Goal: Task Accomplishment & Management: Use online tool/utility

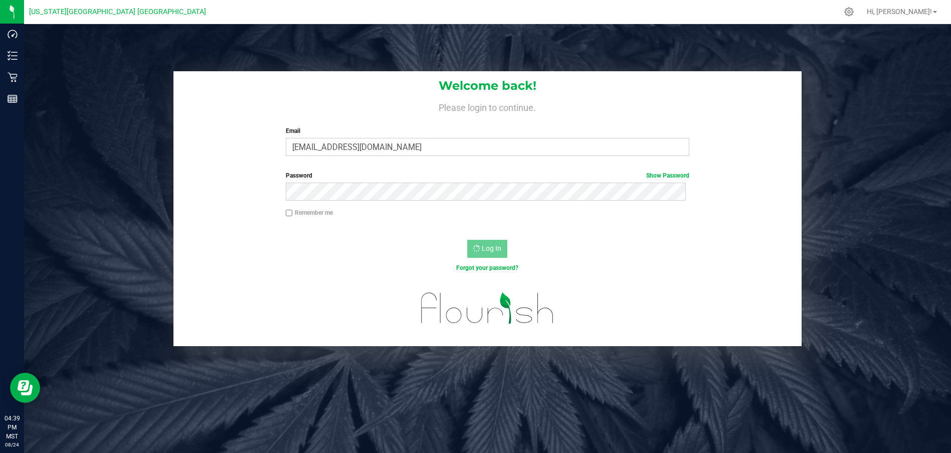
click at [404, 162] on div "Welcome back! Please login to continue. Email kmorgan0614@gmail.com Required Pl…" at bounding box center [487, 117] width 628 height 93
click at [405, 148] on input "kmorgan0614@gmail.com" at bounding box center [488, 147] width 404 height 18
type input "leanosdaisy194@gmail.com"
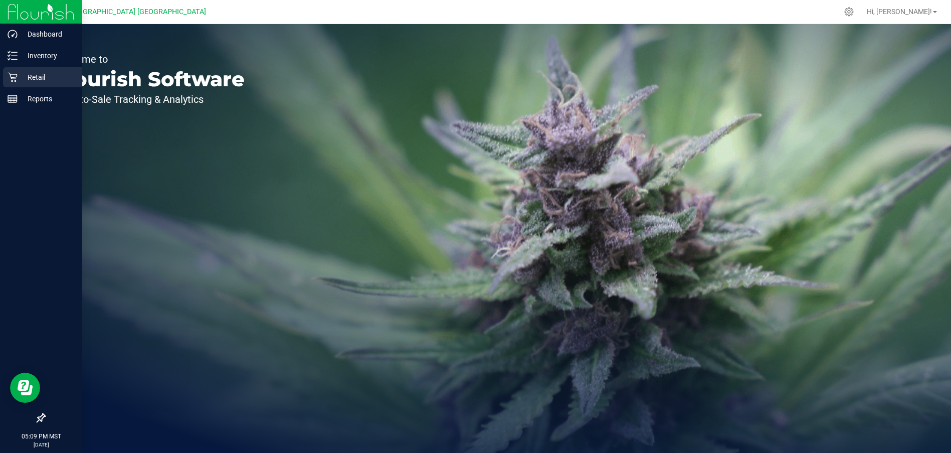
click at [21, 79] on p "Retail" at bounding box center [48, 77] width 60 height 12
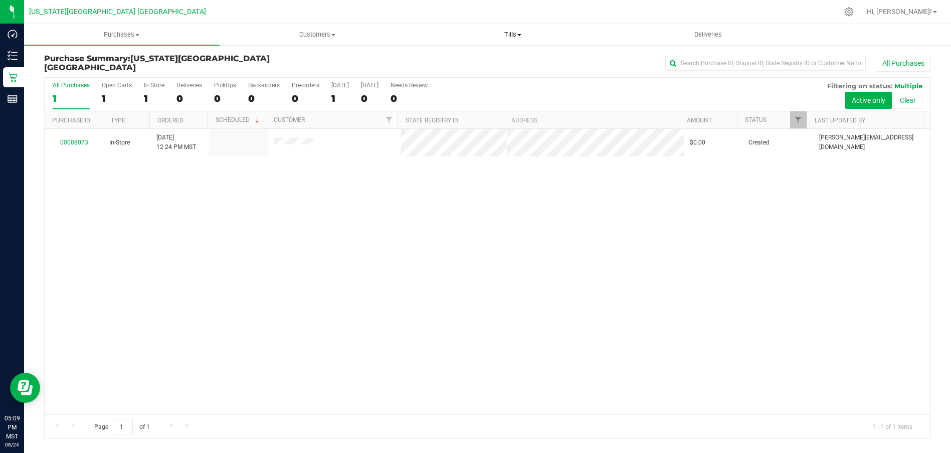
click at [481, 31] on span "Tills" at bounding box center [513, 34] width 194 height 9
click at [476, 55] on li "Manage tills" at bounding box center [512, 61] width 195 height 12
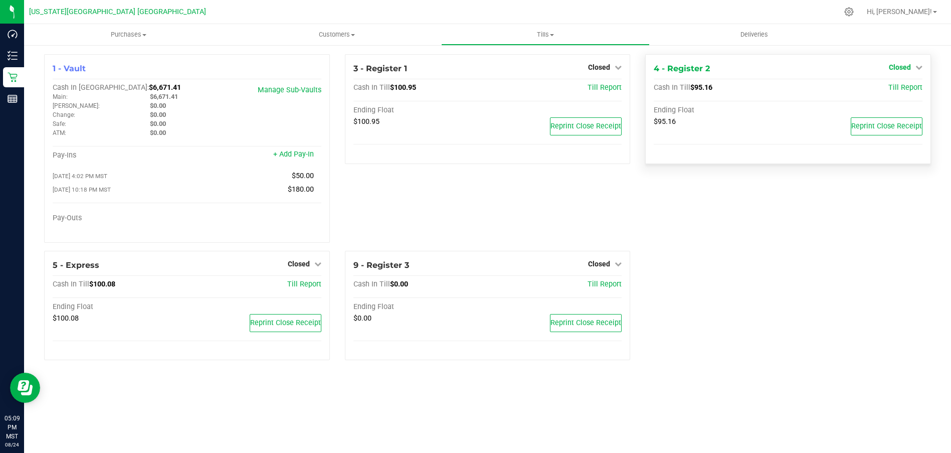
click at [907, 64] on span "Closed" at bounding box center [900, 67] width 22 height 8
click at [894, 90] on link "Open Till" at bounding box center [899, 88] width 27 height 8
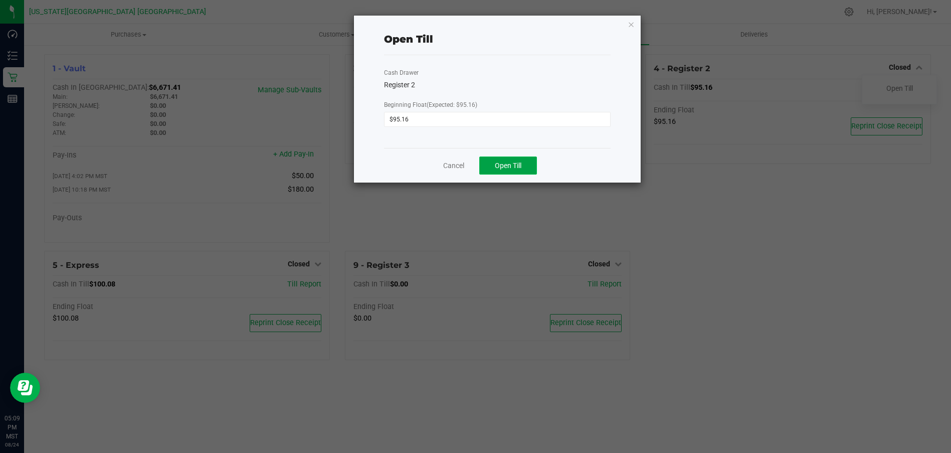
click at [500, 166] on span "Open Till" at bounding box center [508, 165] width 27 height 8
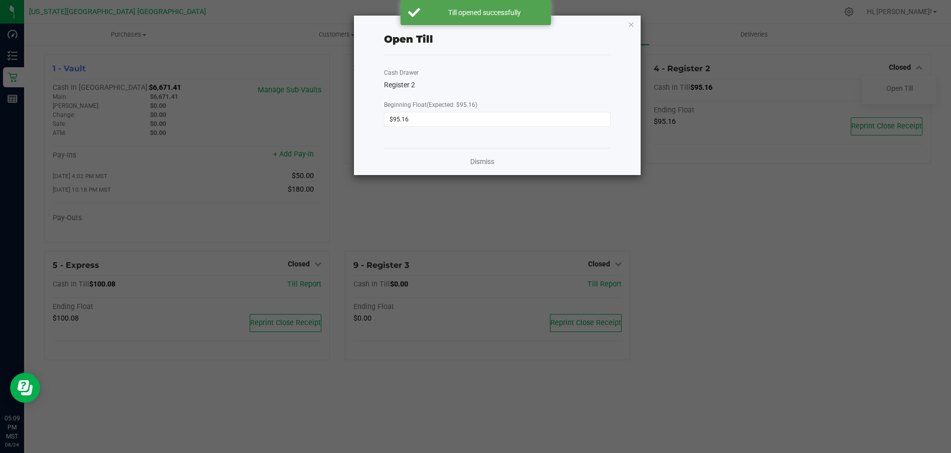
click at [627, 25] on div "Open Till Cash Drawer Register 2 Beginning Float (Expected: $95.16) $95.16 Dism…" at bounding box center [497, 95] width 287 height 159
click at [633, 26] on icon "button" at bounding box center [631, 24] width 7 height 12
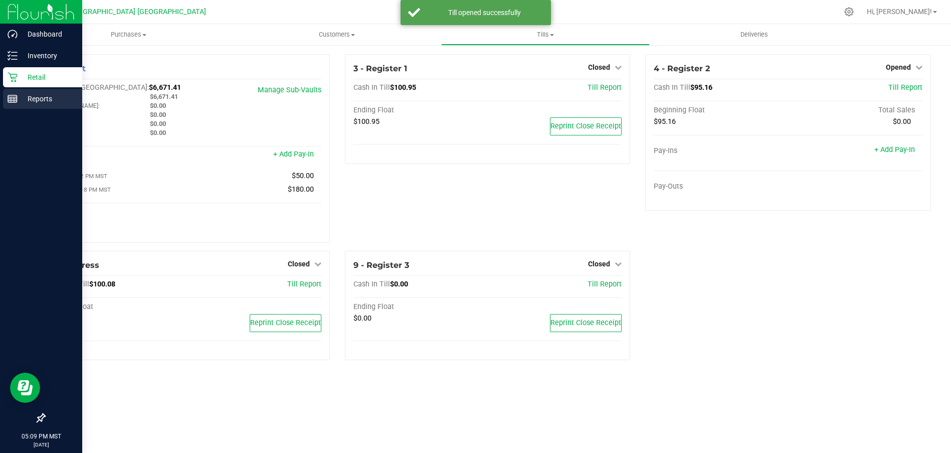
click at [26, 103] on p "Reports" at bounding box center [48, 99] width 60 height 12
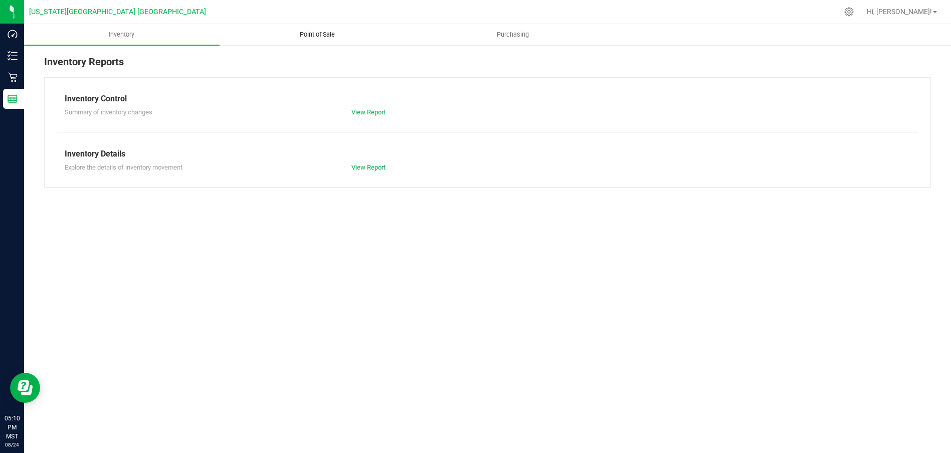
click at [332, 33] on span "Point of Sale" at bounding box center [317, 34] width 62 height 9
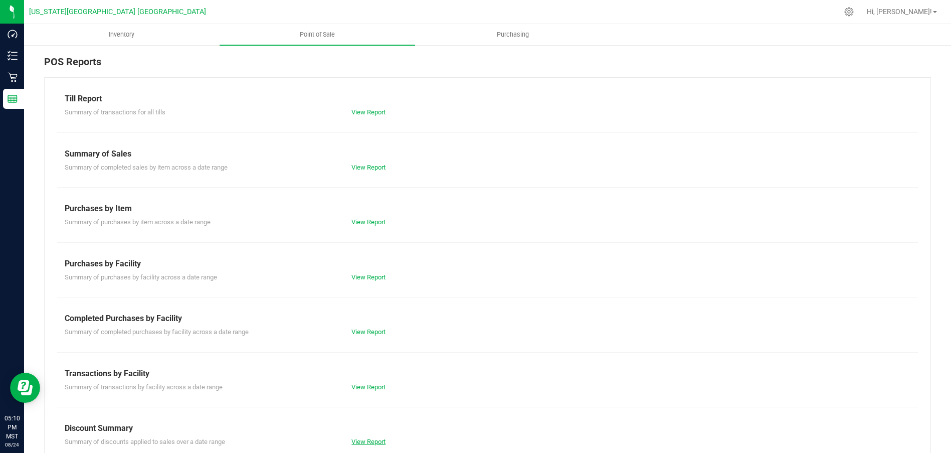
click at [373, 439] on link "View Report" at bounding box center [368, 442] width 34 height 8
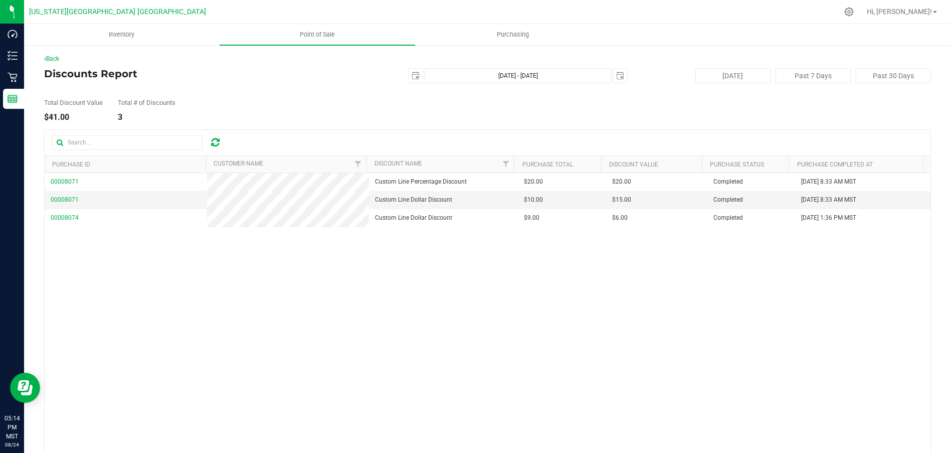
drag, startPoint x: 454, startPoint y: 6, endPoint x: 328, endPoint y: 295, distance: 315.2
click at [328, 297] on div "00008071 Custom Line Percentage Discount $20.00 $20.00 Completed [DATE] 8:33 AM…" at bounding box center [488, 315] width 886 height 285
